Goal: Navigation & Orientation: Go to known website

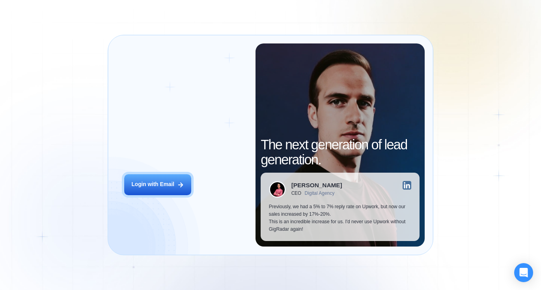
click at [158, 166] on div "Login ‍ Welcome to GigRadar. AI Business Manager for Agencies Login with Email" at bounding box center [185, 144] width 139 height 203
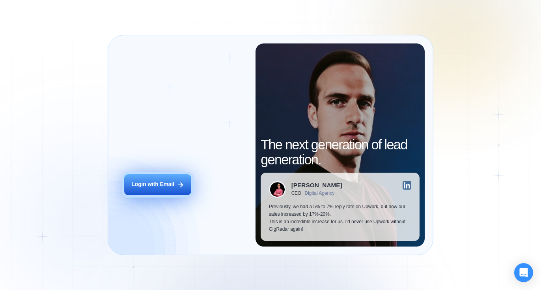
click at [144, 190] on button "Login with Email" at bounding box center [157, 184] width 67 height 21
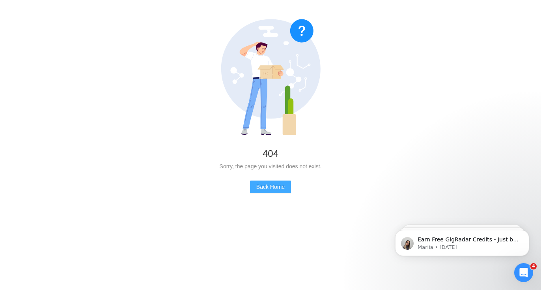
click at [260, 191] on span "Back Home" at bounding box center [270, 186] width 28 height 9
click at [262, 187] on span "Back Home" at bounding box center [270, 186] width 28 height 9
